Goal: Navigation & Orientation: Find specific page/section

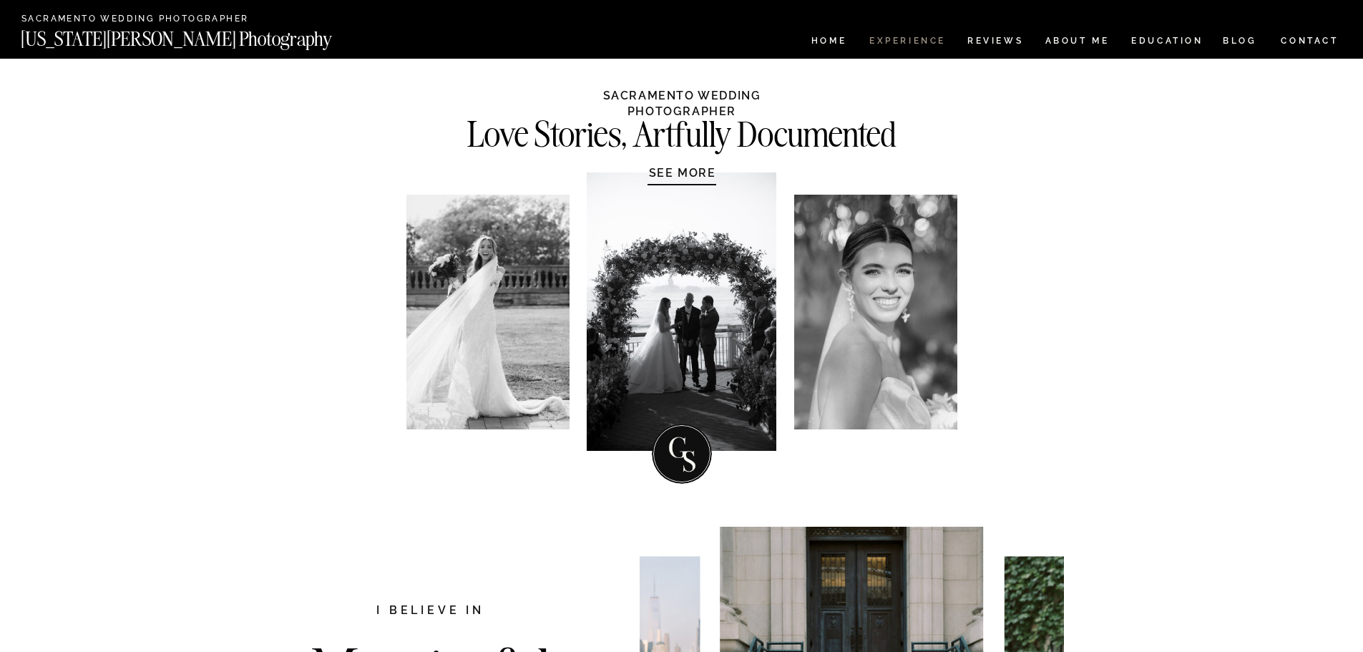
click at [931, 40] on nav "Experience" at bounding box center [906, 42] width 75 height 12
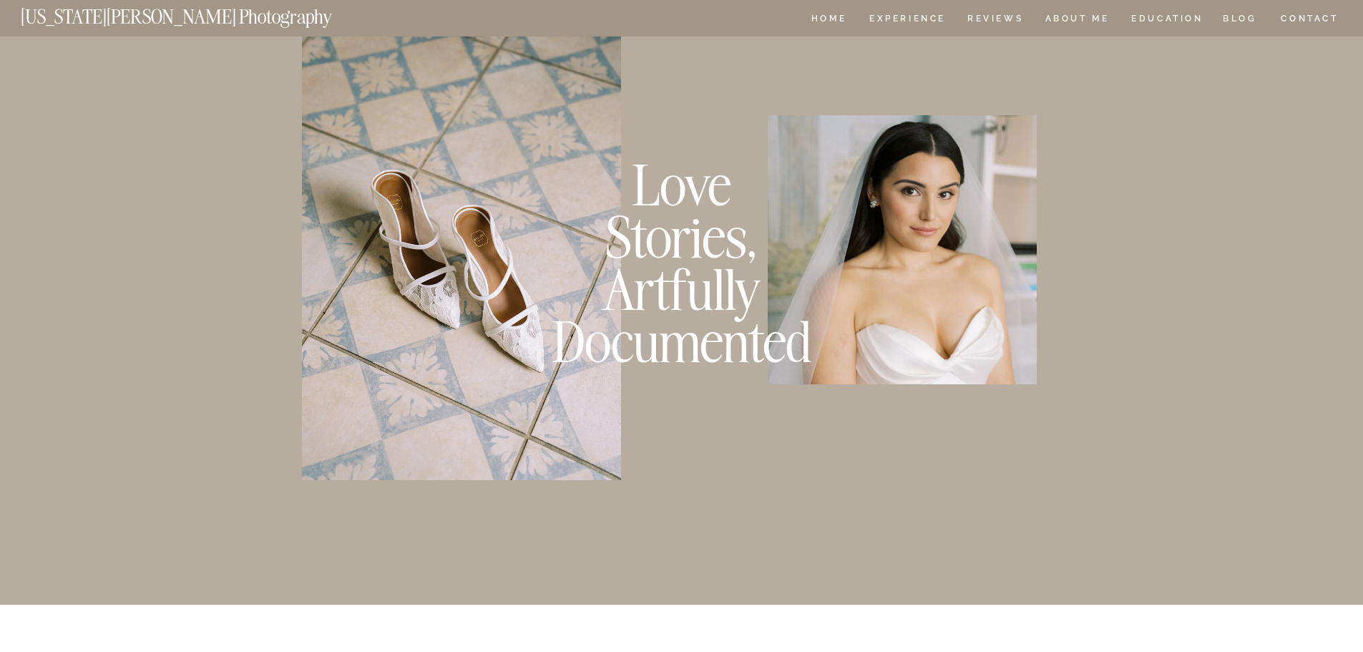
scroll to position [1287, 0]
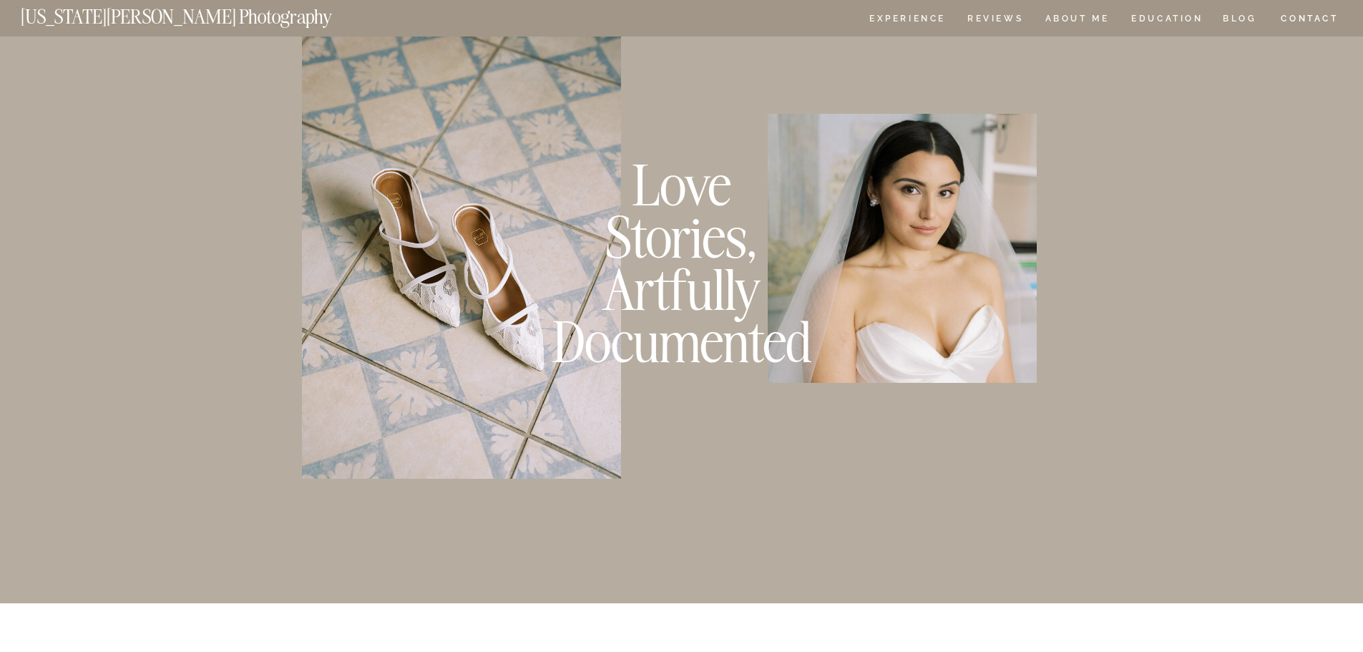
click at [824, 16] on nav "HOME" at bounding box center [828, 20] width 41 height 12
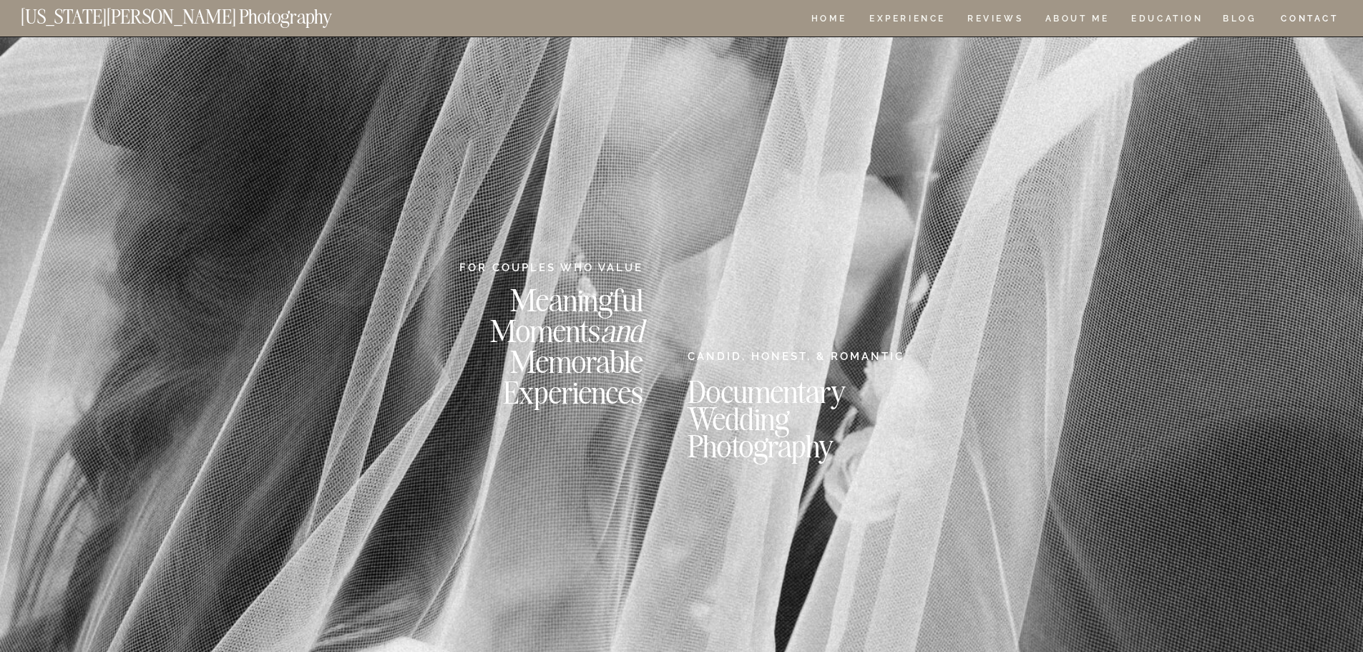
scroll to position [1287, 0]
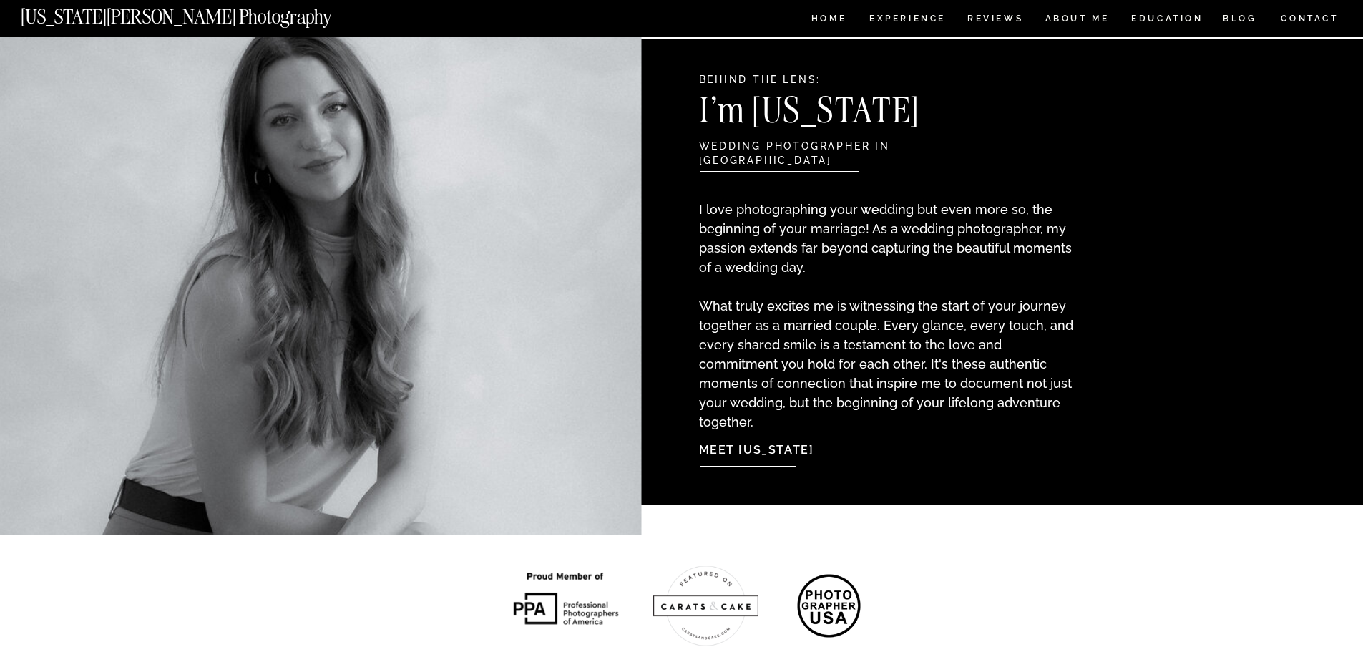
scroll to position [1073, 0]
